Goal: Task Accomplishment & Management: Manage account settings

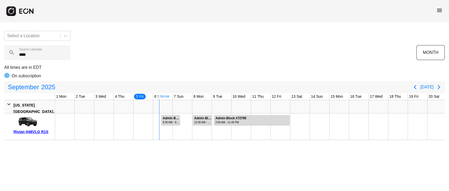
scroll to position [0, 79]
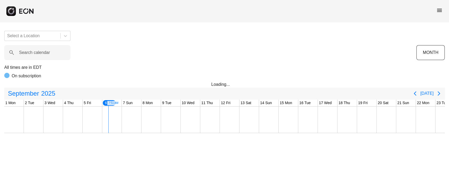
scroll to position [0, 98]
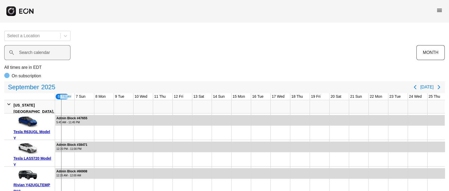
click at [33, 54] on label "Search calendar" at bounding box center [34, 52] width 31 height 6
click at [33, 54] on calendar "Search calendar" at bounding box center [37, 52] width 66 height 15
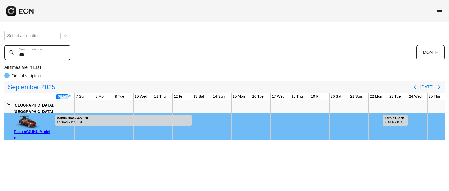
type calendar "***"
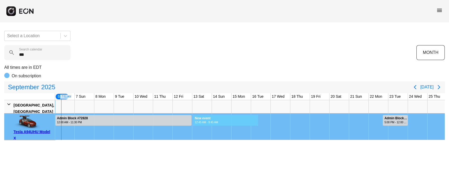
drag, startPoint x: 193, startPoint y: 117, endPoint x: 258, endPoint y: 123, distance: 65.7
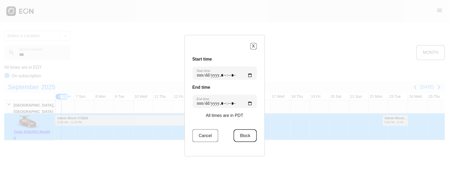
click at [243, 135] on button "Block" at bounding box center [245, 135] width 23 height 13
